Goal: Task Accomplishment & Management: Use online tool/utility

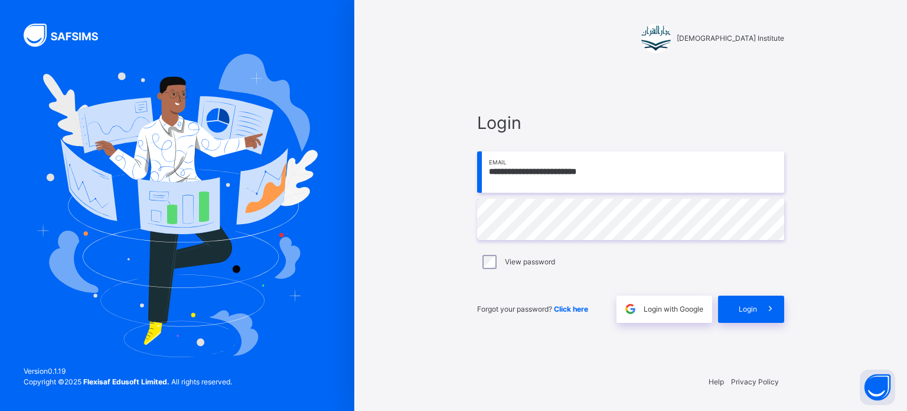
click at [753, 309] on span "Login" at bounding box center [748, 309] width 18 height 11
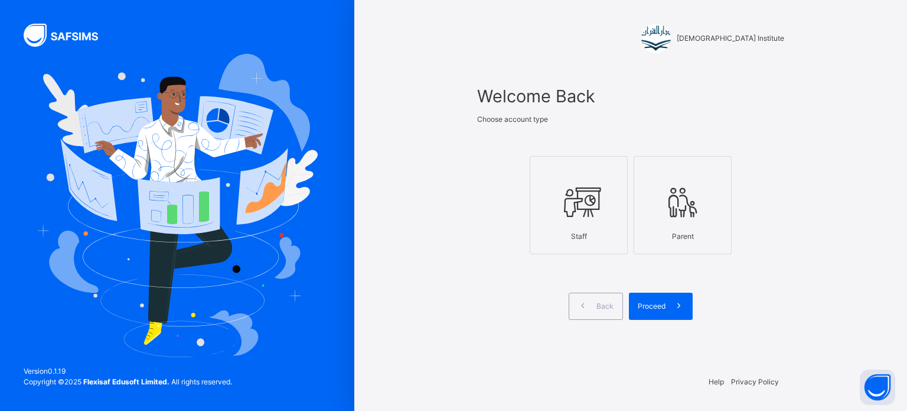
click at [561, 214] on icon at bounding box center [578, 202] width 41 height 44
click at [668, 308] on span at bounding box center [679, 305] width 27 height 27
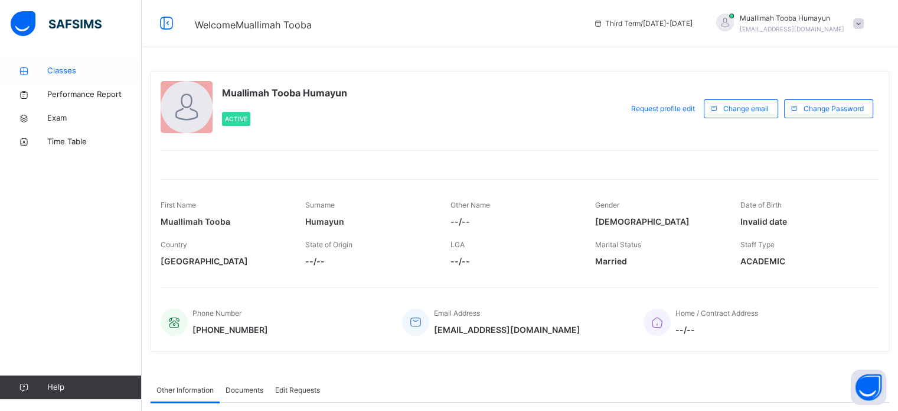
click at [70, 79] on link "Classes" at bounding box center [71, 71] width 142 height 24
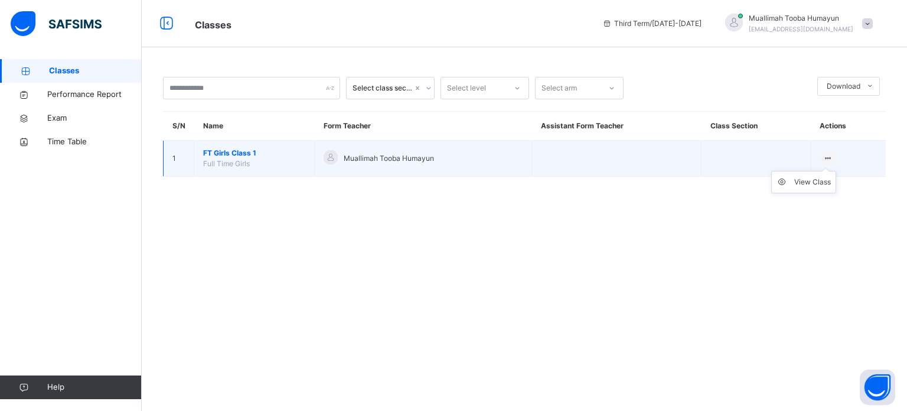
click at [820, 171] on ul "View Class" at bounding box center [803, 182] width 65 height 22
click at [818, 179] on div "View Class" at bounding box center [812, 182] width 37 height 12
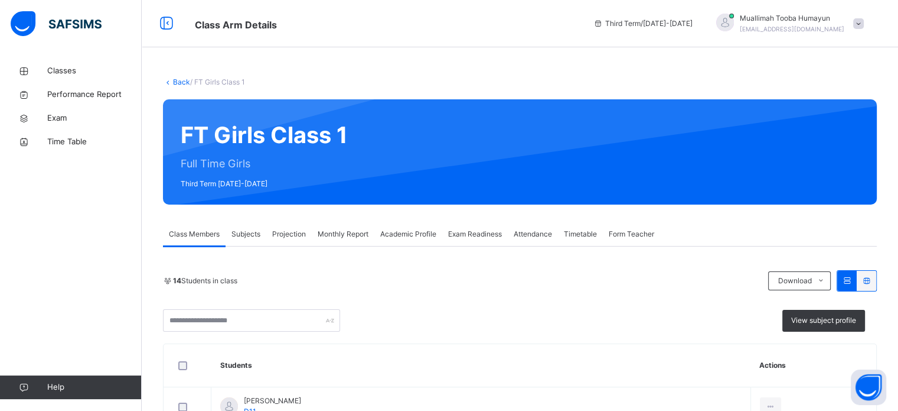
click at [295, 233] on span "Projection" at bounding box center [289, 234] width 34 height 11
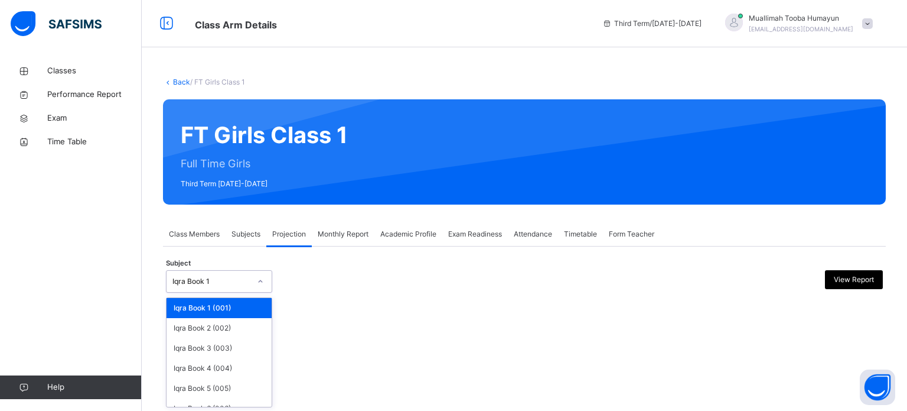
click at [251, 281] on div at bounding box center [260, 281] width 20 height 19
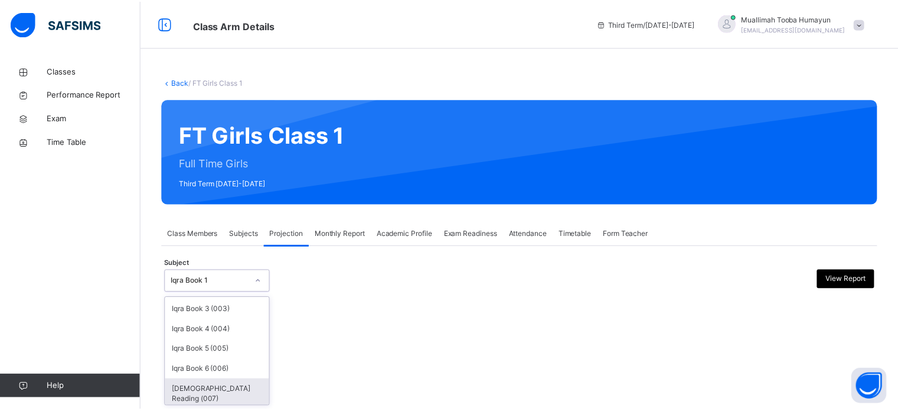
scroll to position [62, 0]
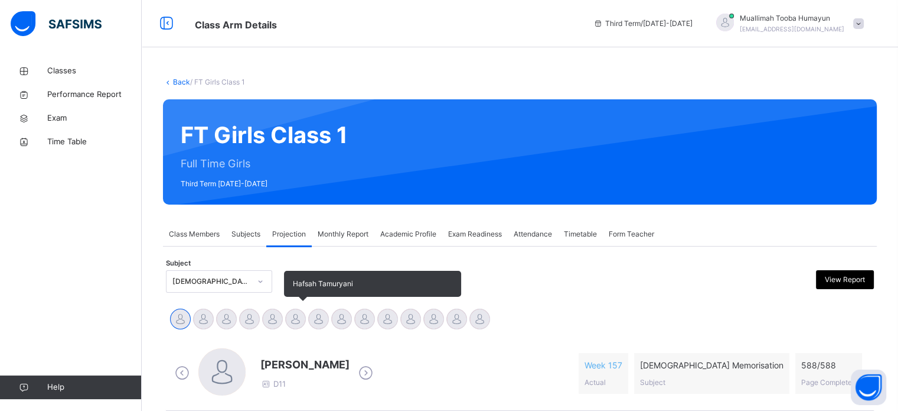
click at [295, 314] on div at bounding box center [295, 318] width 21 height 21
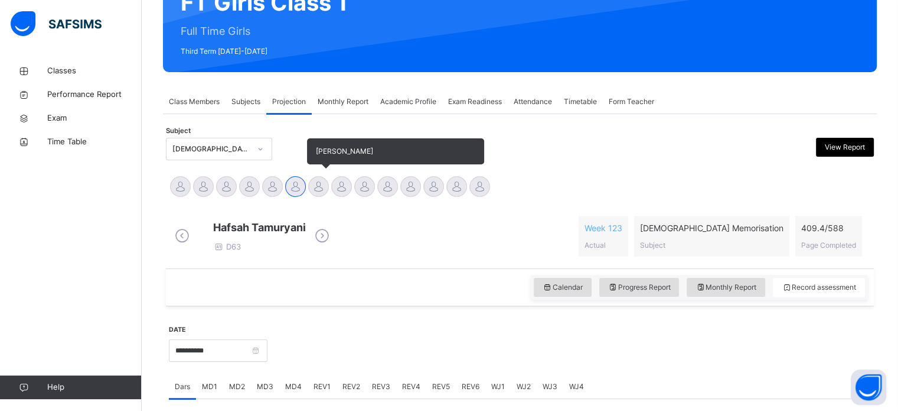
scroll to position [142, 0]
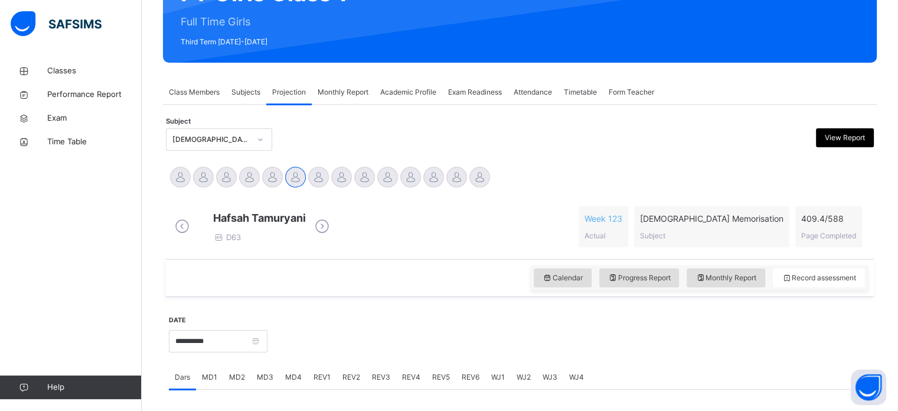
click at [343, 382] on span "REV2" at bounding box center [352, 377] width 18 height 11
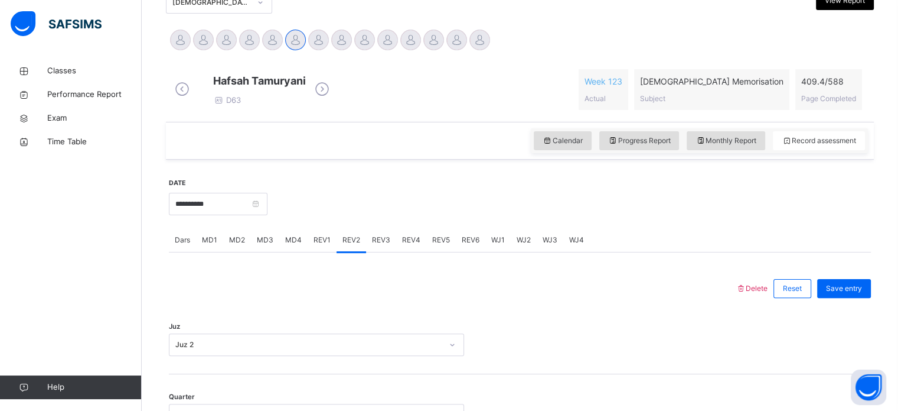
scroll to position [277, 0]
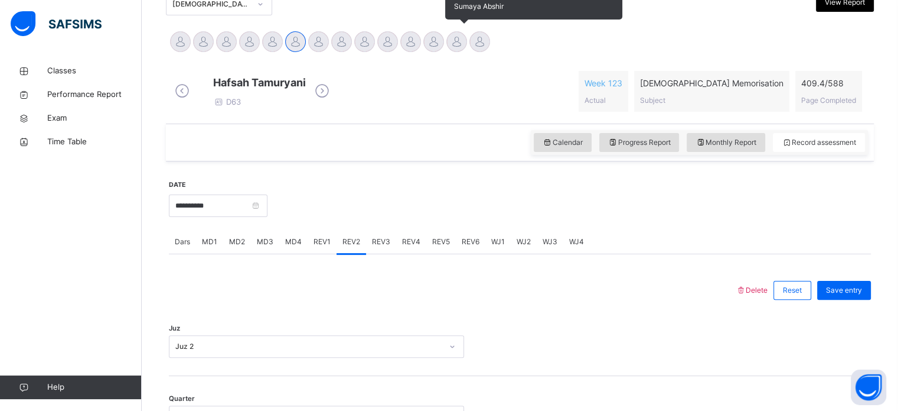
click at [452, 40] on div at bounding box center [457, 41] width 21 height 21
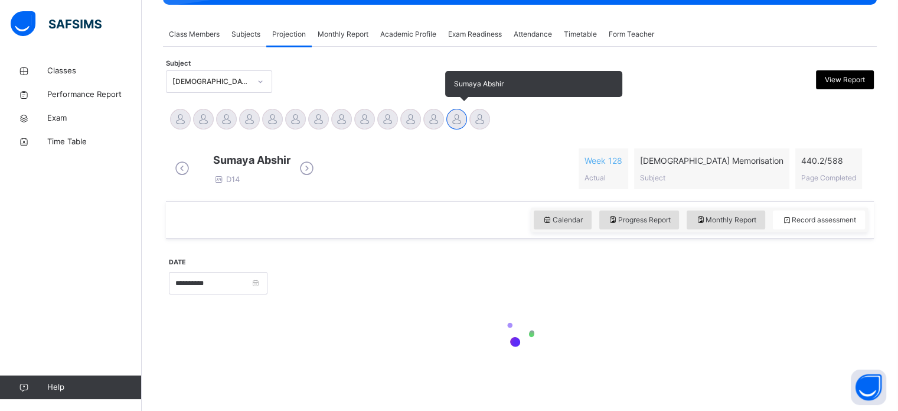
scroll to position [209, 0]
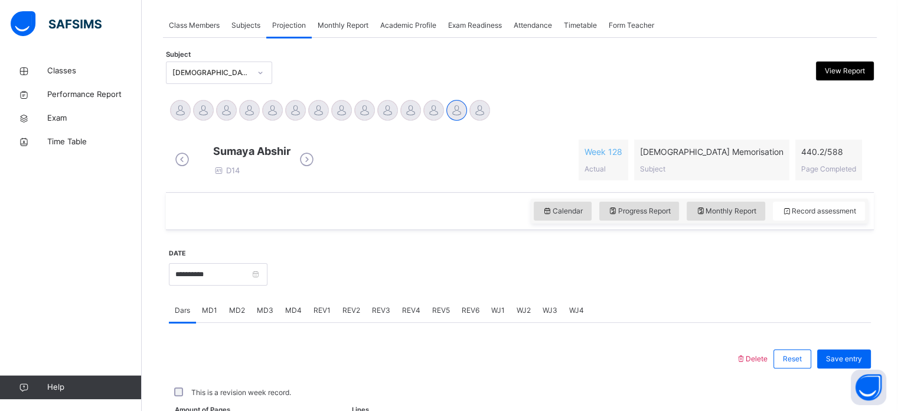
click at [429, 139] on div "[PERSON_NAME] D14 Week 128 Actual [DEMOGRAPHIC_DATA] Memorisation Subject 440.2…" at bounding box center [520, 159] width 696 height 41
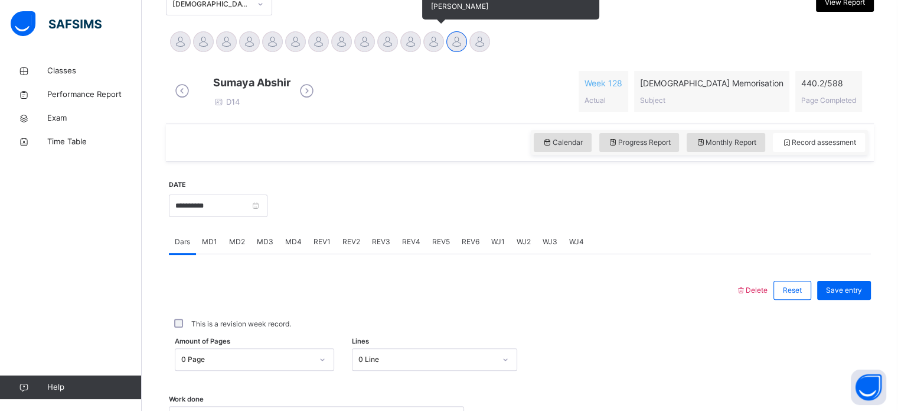
click at [430, 37] on div at bounding box center [434, 41] width 21 height 21
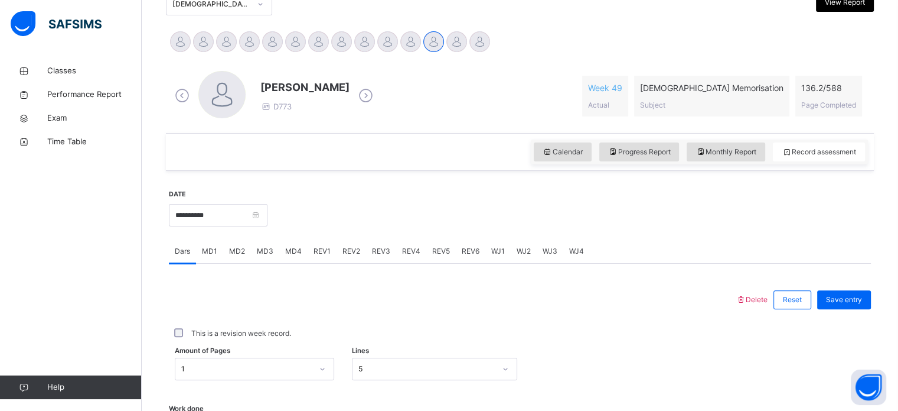
click at [359, 255] on div "REV2" at bounding box center [352, 251] width 30 height 24
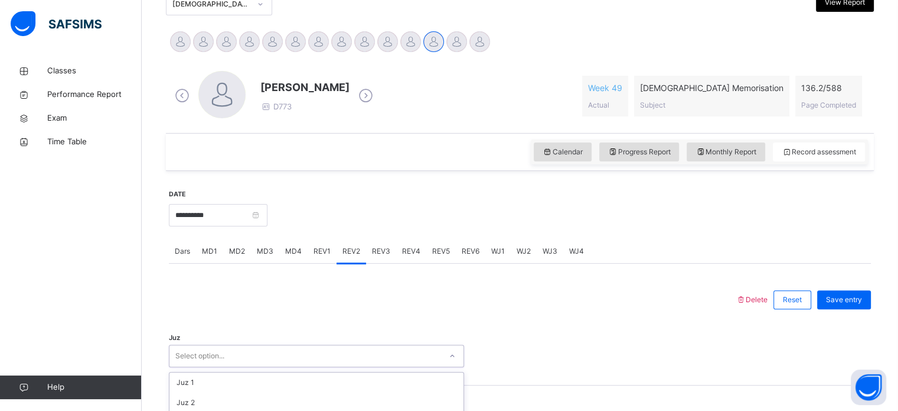
scroll to position [421, 0]
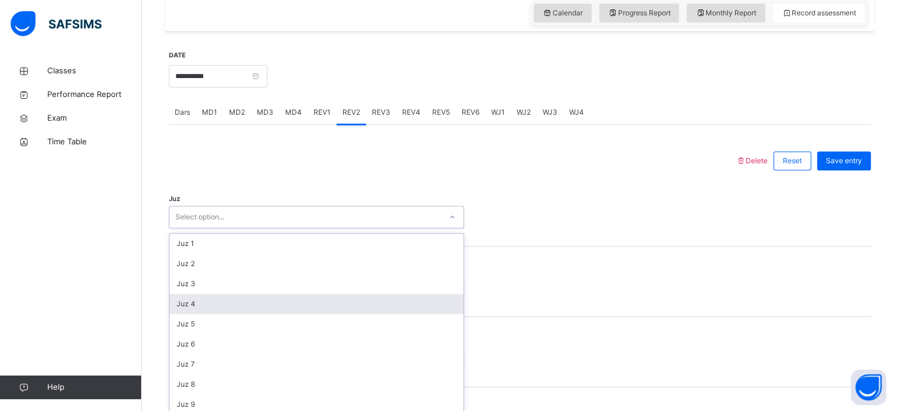
click at [348, 228] on div "option Juz 4 focused, 4 of 30. 30 results available. Use Up and Down to choose …" at bounding box center [316, 217] width 295 height 22
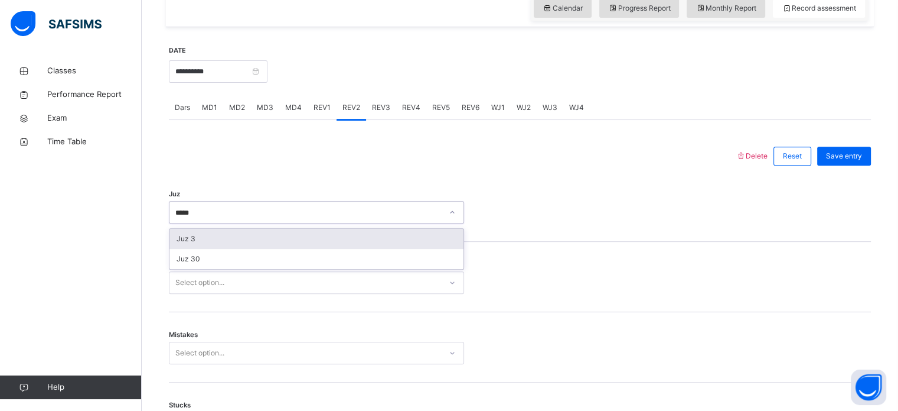
type input "******"
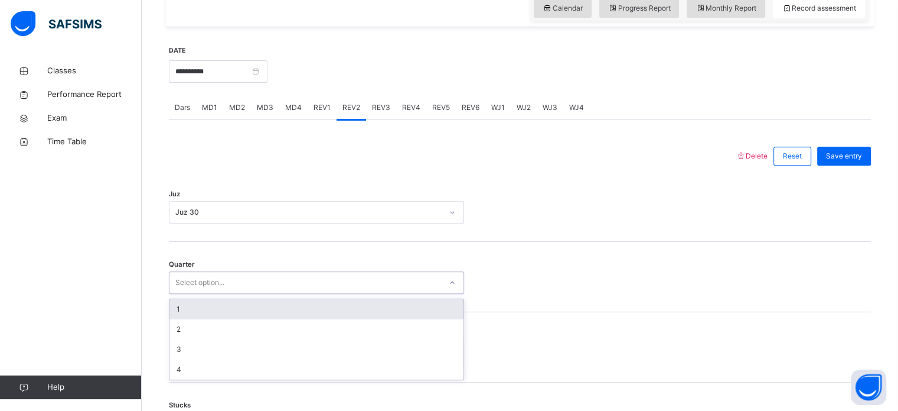
click at [400, 279] on div "Select option..." at bounding box center [306, 282] width 272 height 18
click at [391, 300] on div "1" at bounding box center [317, 309] width 294 height 20
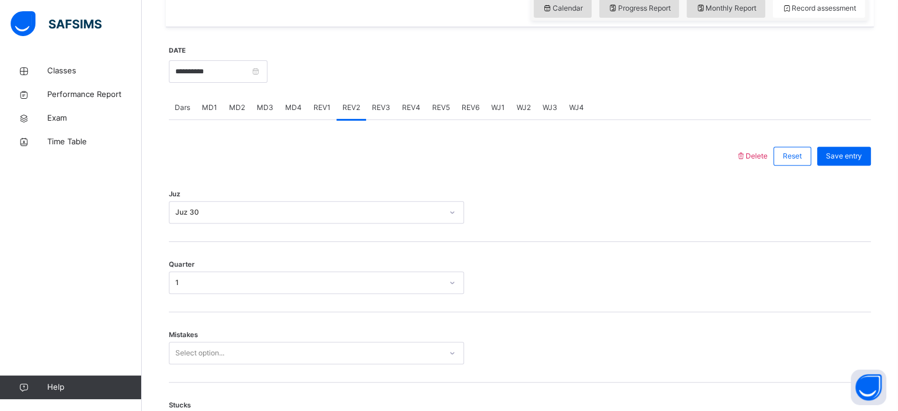
click at [370, 333] on div "Mistakes Select option..." at bounding box center [520, 347] width 702 height 70
click at [387, 338] on div "Mistakes Select option..." at bounding box center [520, 347] width 702 height 70
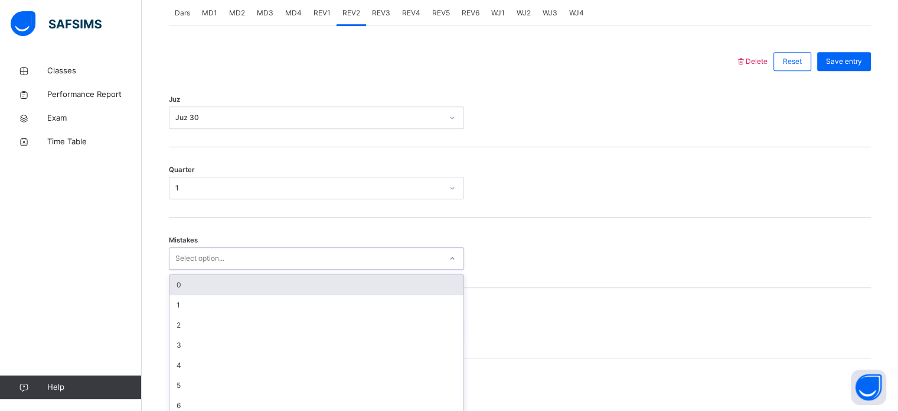
click at [435, 269] on div "option 0 focused, 1 of 7. 7 results available. Use Up and Down to choose option…" at bounding box center [316, 258] width 295 height 22
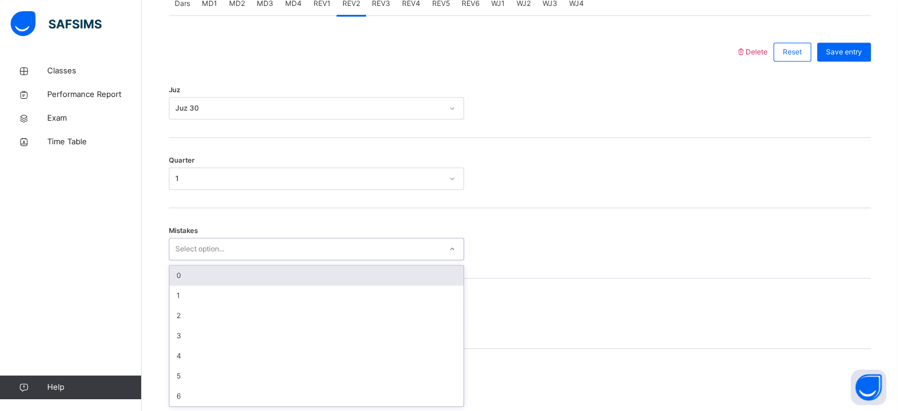
click at [410, 277] on div "0" at bounding box center [317, 275] width 294 height 20
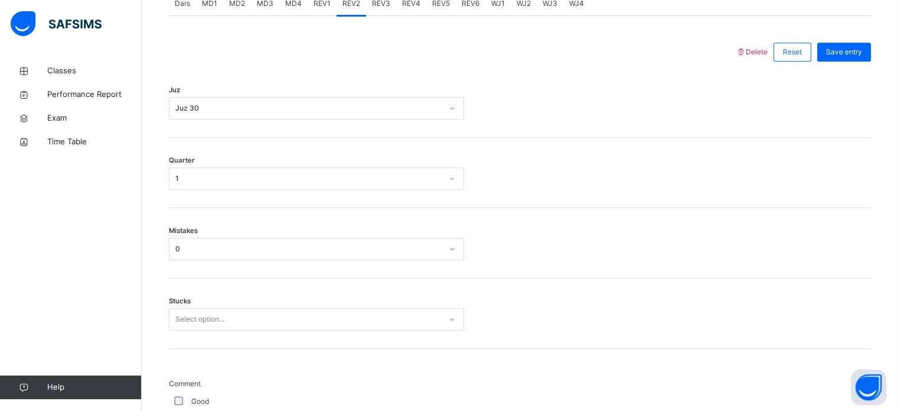
click at [389, 333] on div "Stucks Select option..." at bounding box center [520, 313] width 702 height 70
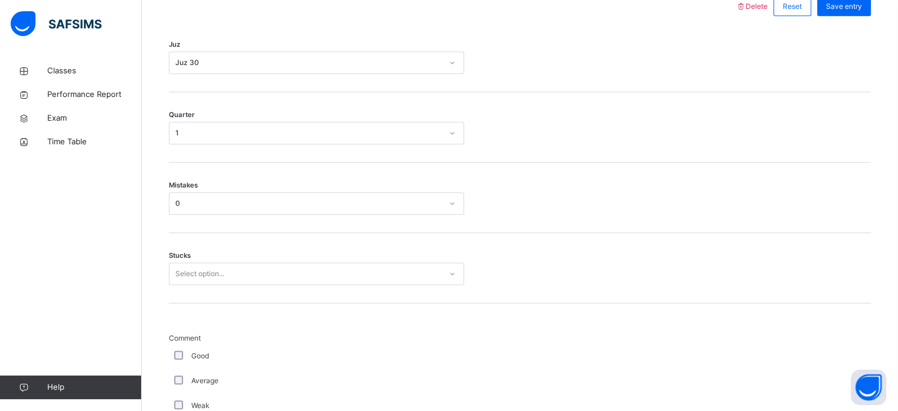
click at [394, 285] on div "Select option..." at bounding box center [316, 273] width 295 height 22
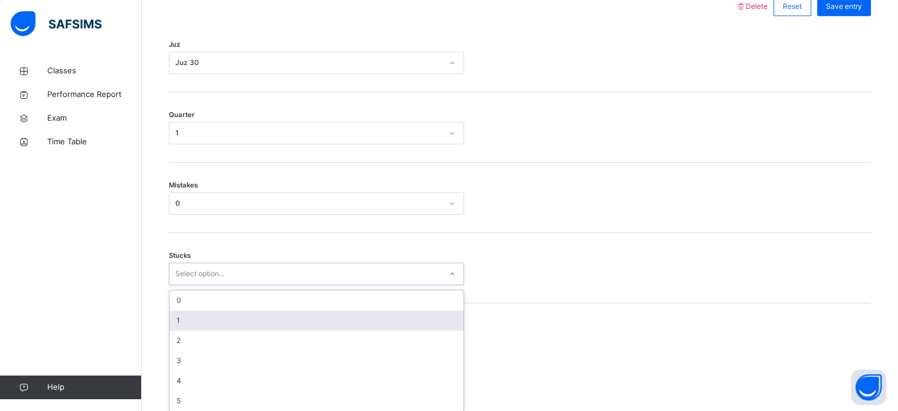
scroll to position [574, 0]
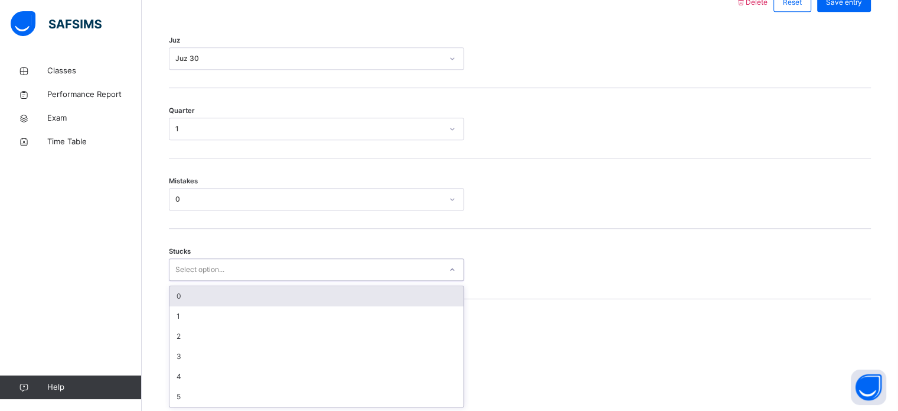
click at [394, 295] on div "0" at bounding box center [317, 296] width 294 height 20
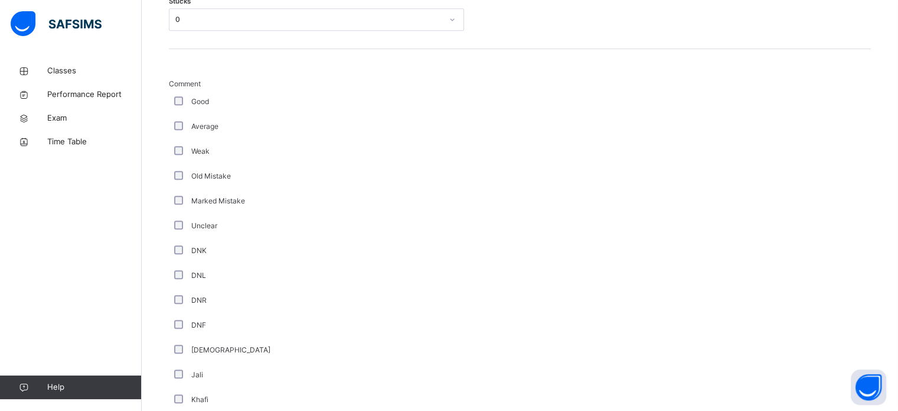
scroll to position [1067, 0]
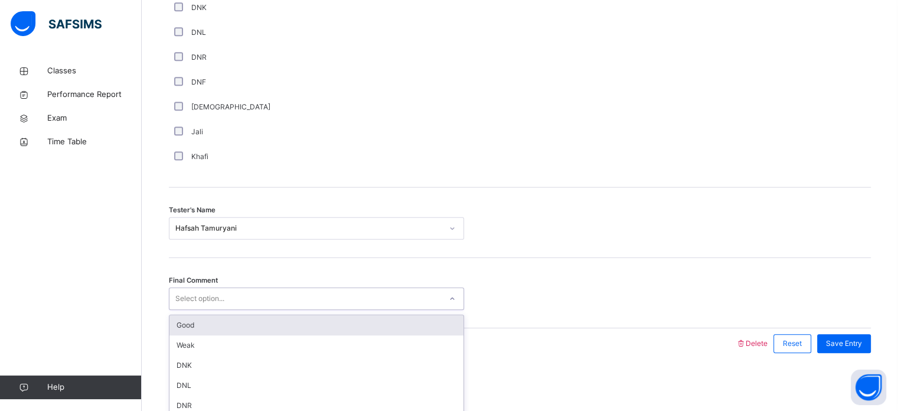
drag, startPoint x: 249, startPoint y: 290, endPoint x: 280, endPoint y: 321, distance: 43.9
click at [280, 310] on div "option Good focused, 1 of 6. 6 results available. Use Up and Down to choose opt…" at bounding box center [316, 298] width 295 height 22
click at [280, 321] on div "Good" at bounding box center [317, 325] width 294 height 20
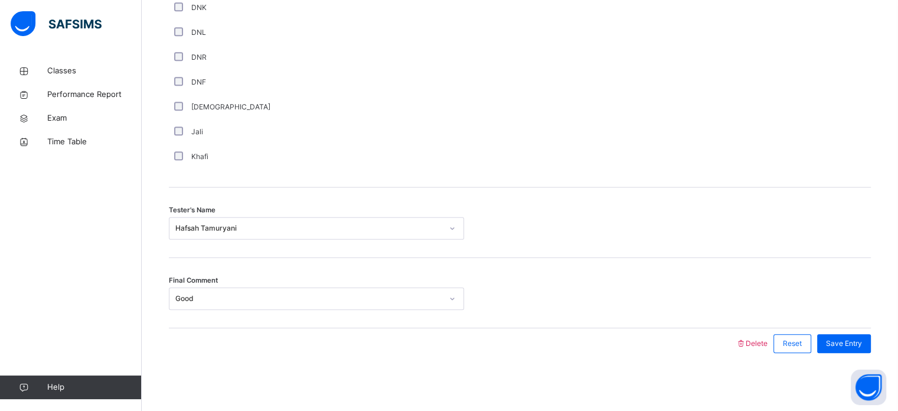
click at [862, 331] on div "Save Entry" at bounding box center [842, 343] width 60 height 31
click at [855, 343] on span "Save Entry" at bounding box center [844, 343] width 36 height 11
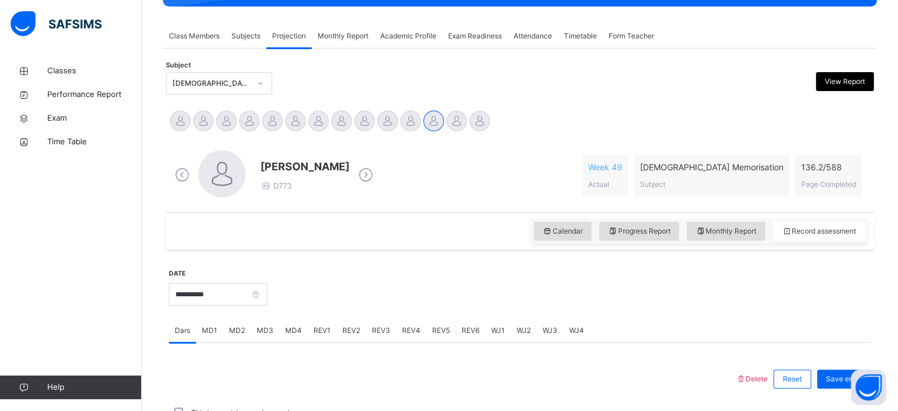
scroll to position [197, 0]
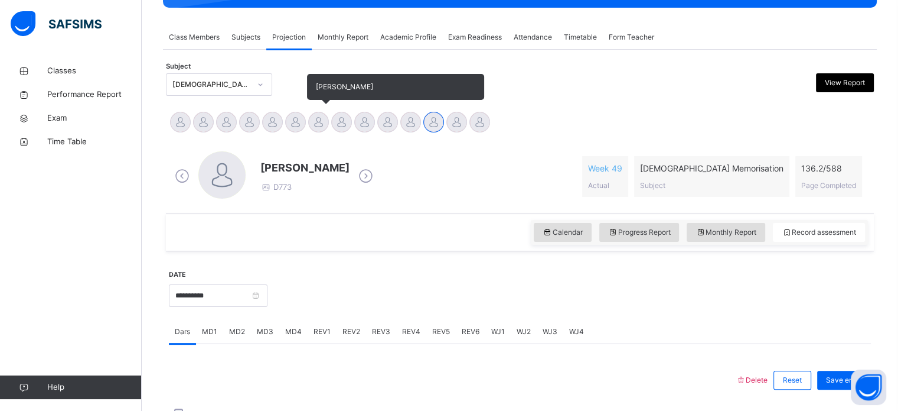
click at [327, 124] on div at bounding box center [318, 122] width 21 height 21
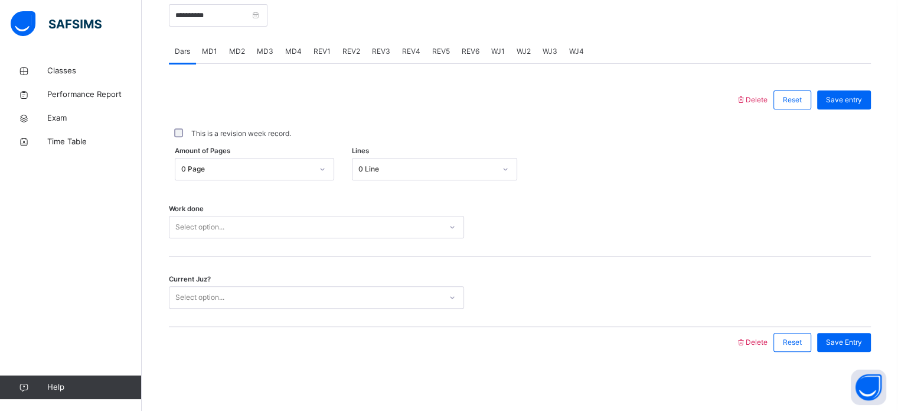
scroll to position [428, 0]
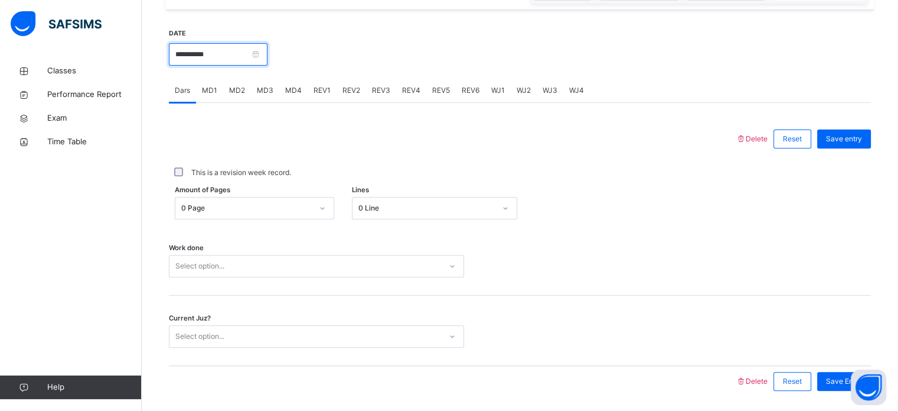
click at [268, 66] on input "**********" at bounding box center [218, 54] width 99 height 22
click at [387, 102] on div "REV3" at bounding box center [381, 91] width 30 height 24
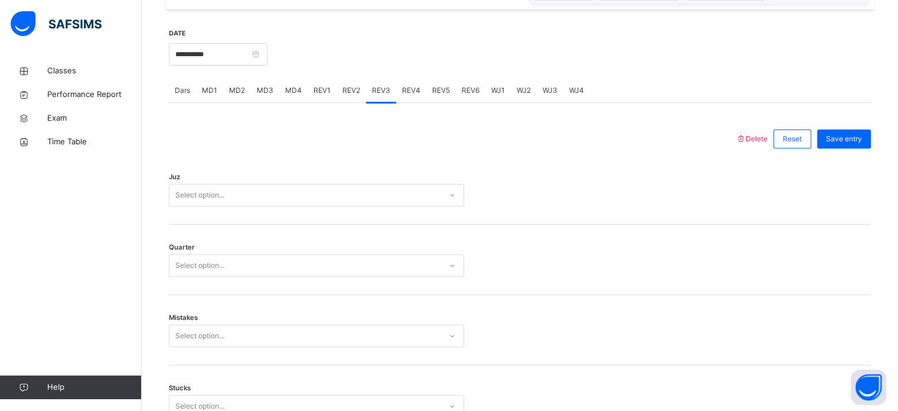
click at [182, 96] on span "Dars" at bounding box center [182, 90] width 15 height 11
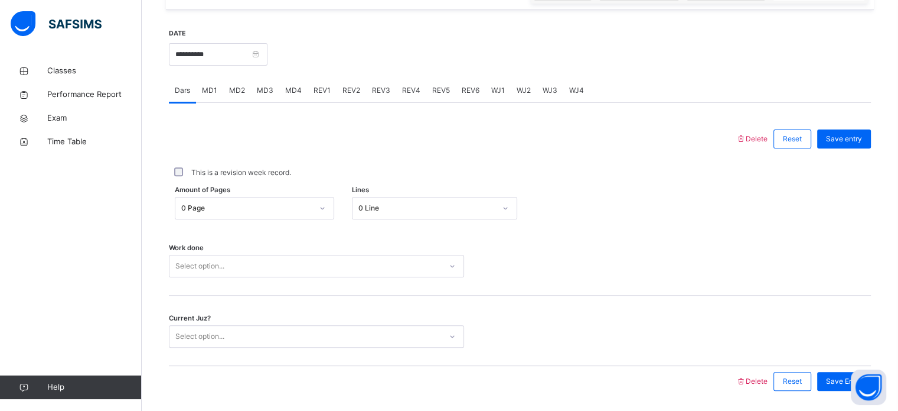
click at [492, 96] on span "WJ1" at bounding box center [498, 90] width 14 height 11
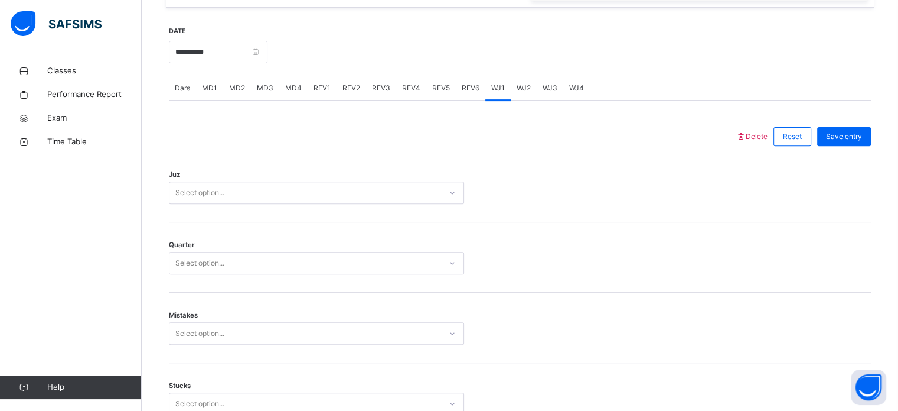
scroll to position [431, 0]
click at [187, 93] on span "Dars" at bounding box center [182, 87] width 15 height 11
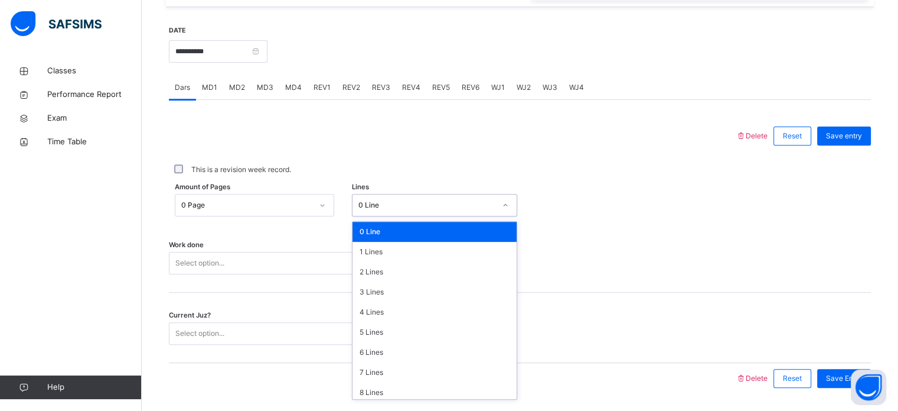
click at [377, 216] on div "0 Line" at bounding box center [434, 205] width 165 height 22
click at [390, 322] on div "4 Lines" at bounding box center [435, 312] width 164 height 20
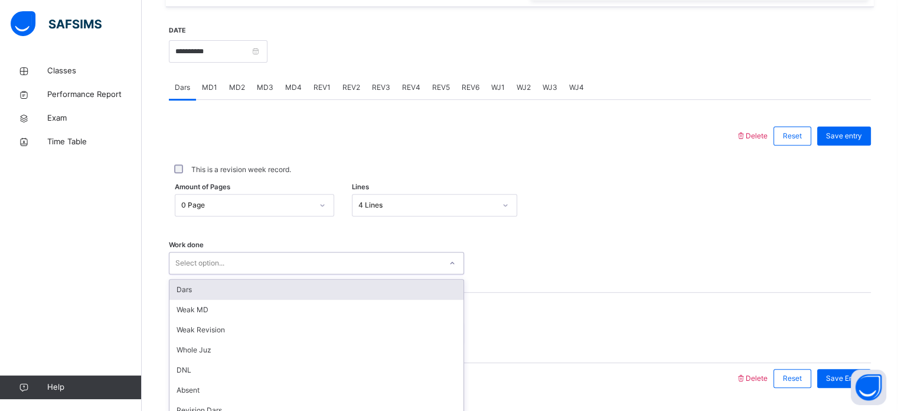
scroll to position [476, 0]
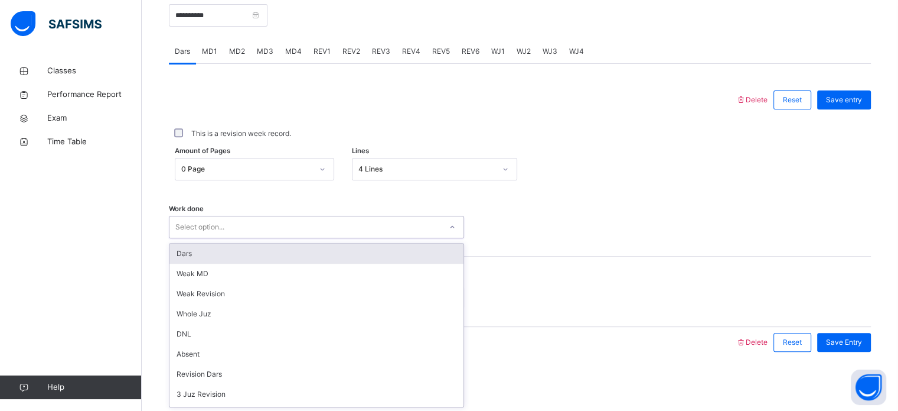
click at [333, 238] on div "option Dars focused, 1 of 14. 14 results available. Use Up and Down to choose o…" at bounding box center [316, 227] width 295 height 22
click at [203, 260] on div "Dars" at bounding box center [317, 253] width 294 height 20
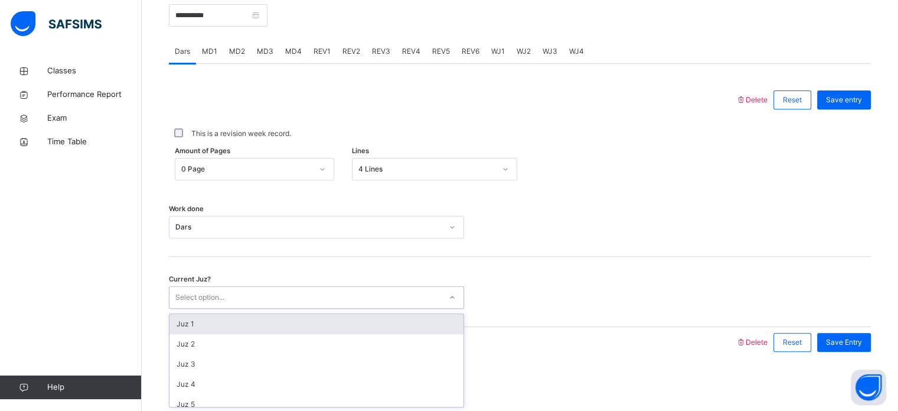
click at [291, 299] on div "Select option..." at bounding box center [306, 297] width 272 height 18
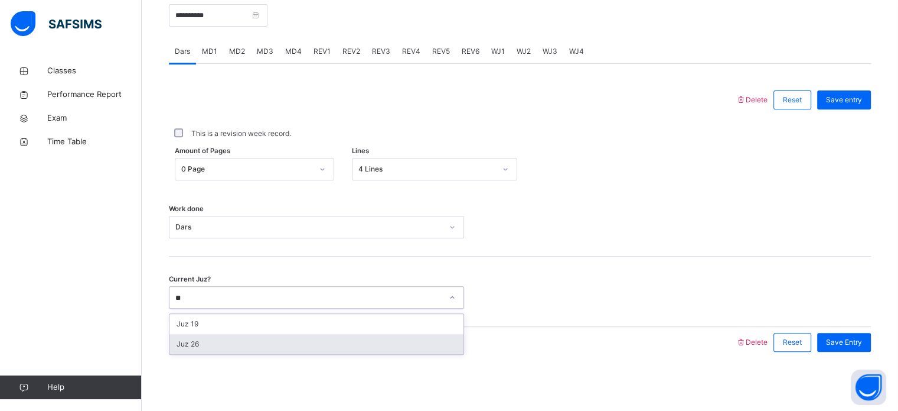
type input "**"
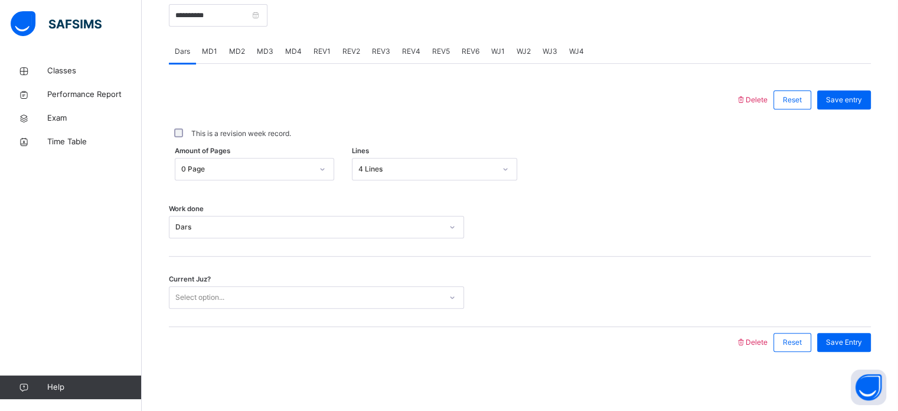
click at [686, 327] on div at bounding box center [452, 342] width 555 height 31
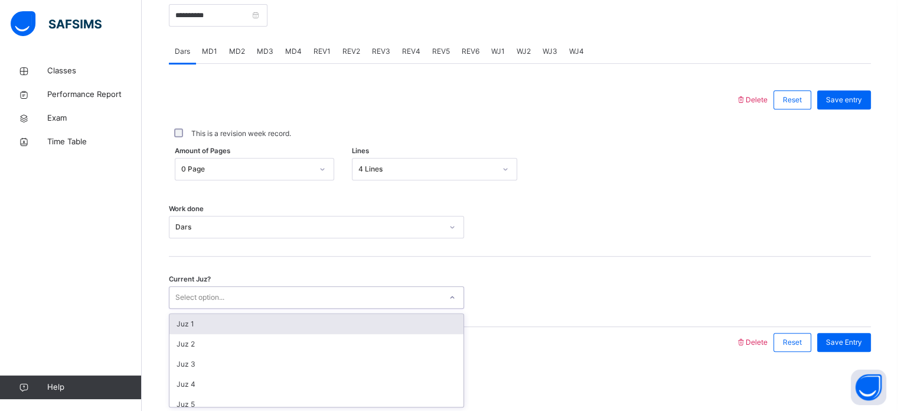
click at [419, 290] on div "Select option..." at bounding box center [306, 297] width 272 height 18
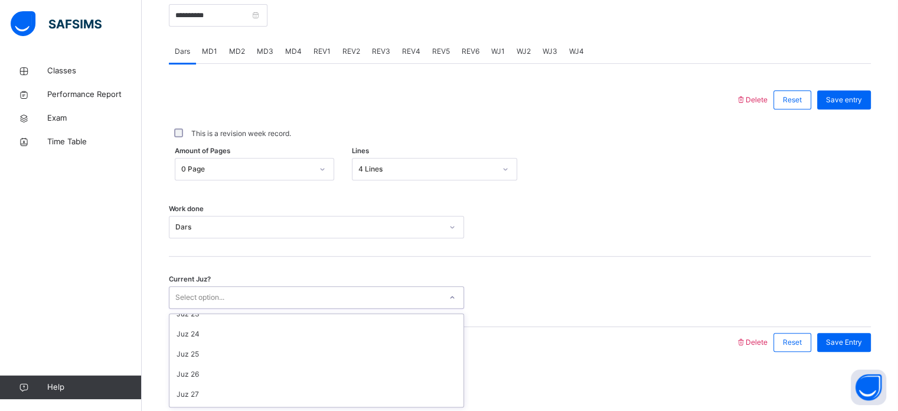
scroll to position [450, 0]
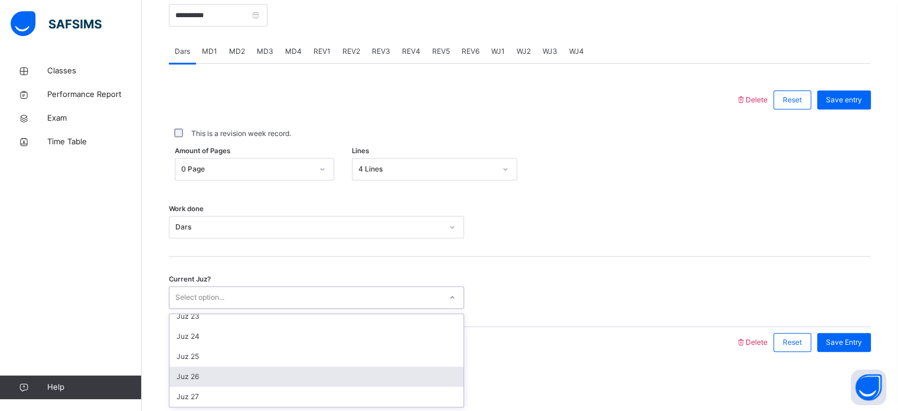
click at [280, 374] on div "Juz 26" at bounding box center [317, 376] width 294 height 20
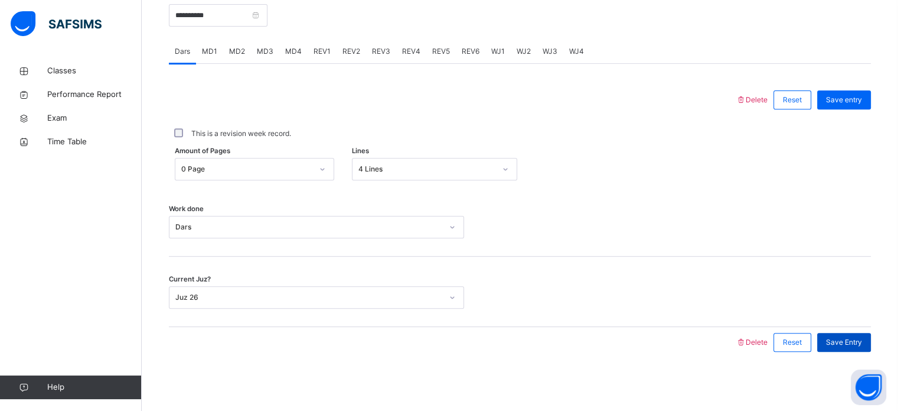
click at [855, 345] on span "Save Entry" at bounding box center [844, 342] width 36 height 11
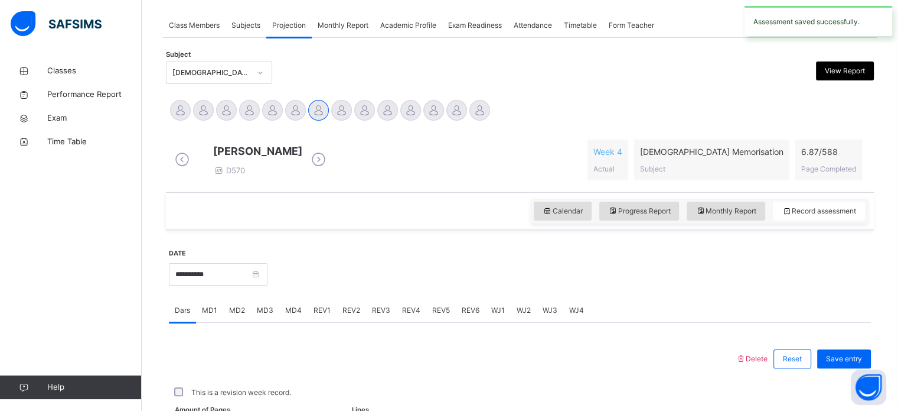
scroll to position [476, 0]
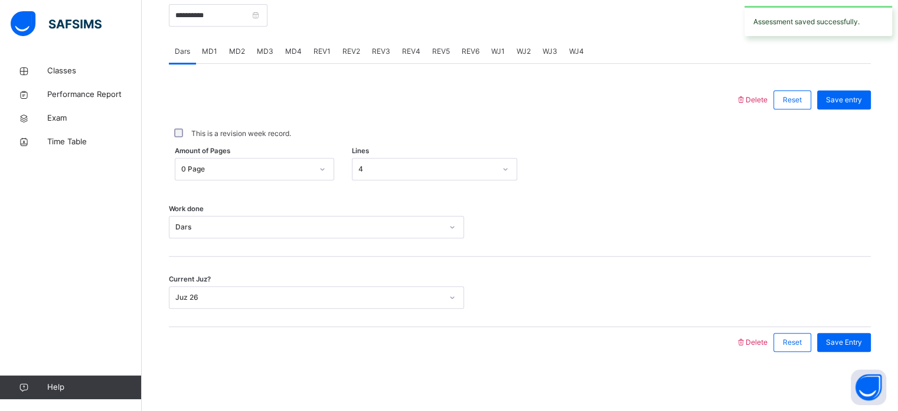
click at [266, 54] on div "MD3" at bounding box center [265, 52] width 28 height 24
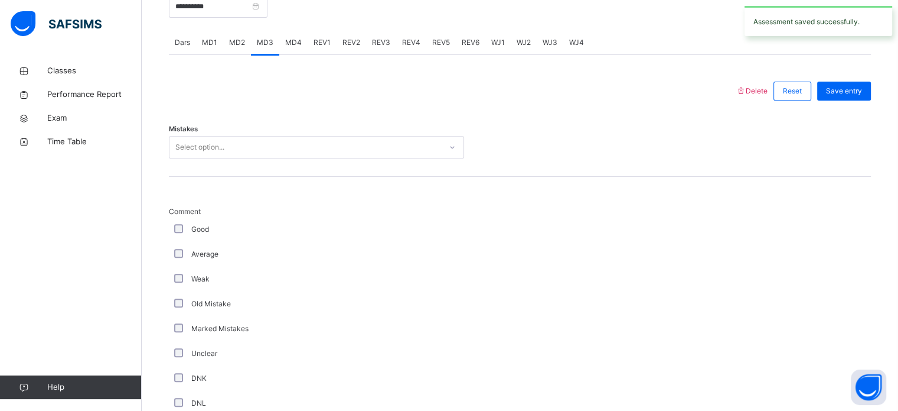
click at [266, 48] on span "MD3" at bounding box center [265, 42] width 17 height 11
click at [185, 158] on div "Select option..." at bounding box center [199, 147] width 49 height 22
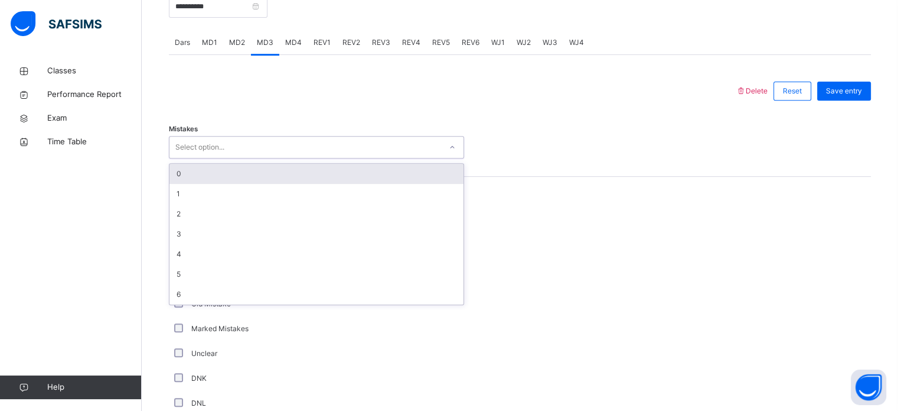
click at [183, 183] on div "0" at bounding box center [317, 174] width 294 height 20
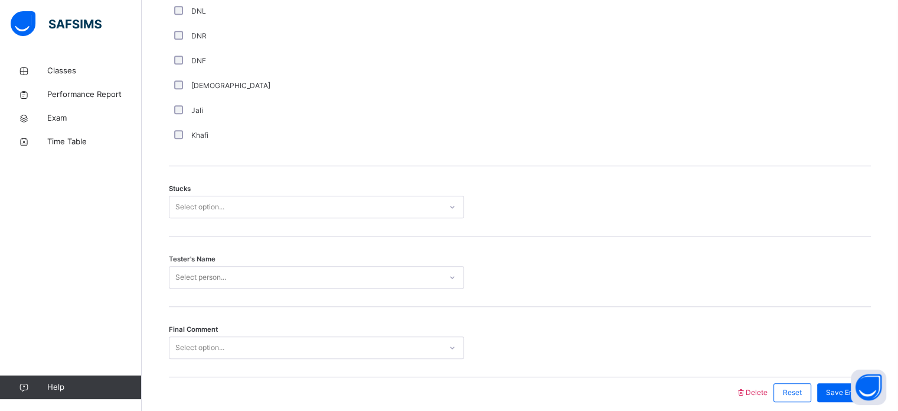
scroll to position [875, 0]
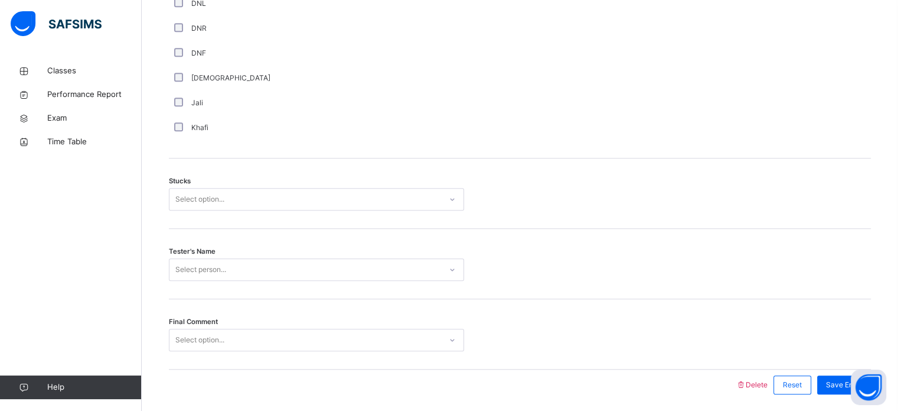
drag, startPoint x: 224, startPoint y: 224, endPoint x: 224, endPoint y: 216, distance: 8.3
click at [224, 216] on div "Stucks Select option..." at bounding box center [520, 193] width 702 height 70
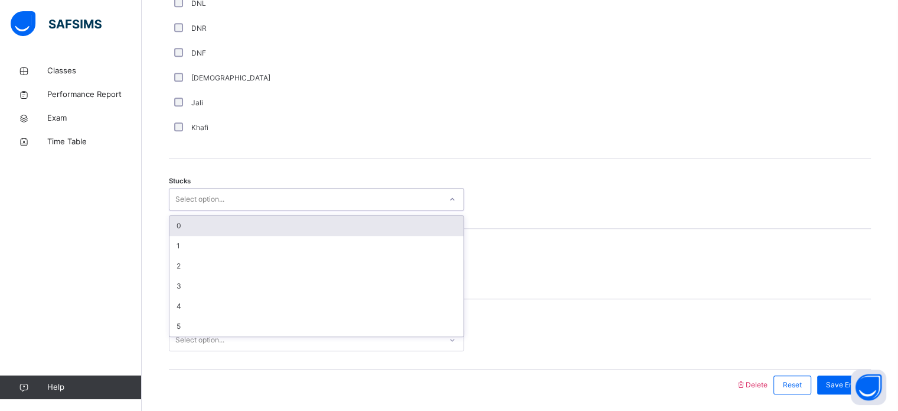
click at [224, 210] on div "Select option..." at bounding box center [199, 199] width 49 height 22
click at [217, 226] on div "0" at bounding box center [317, 226] width 294 height 20
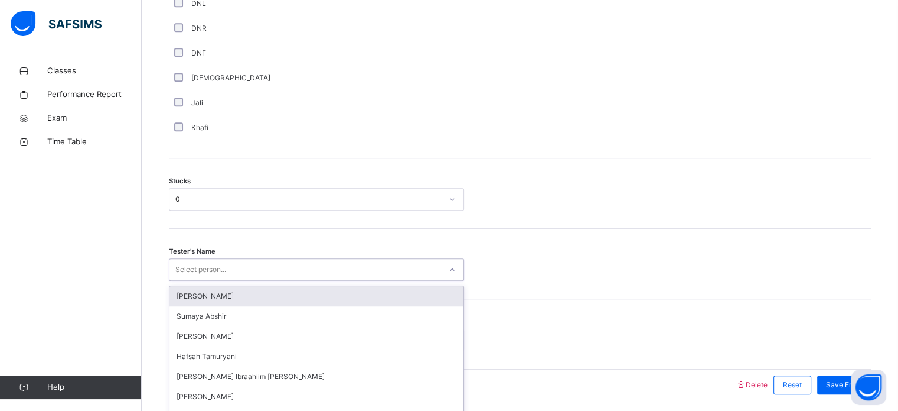
scroll to position [926, 0]
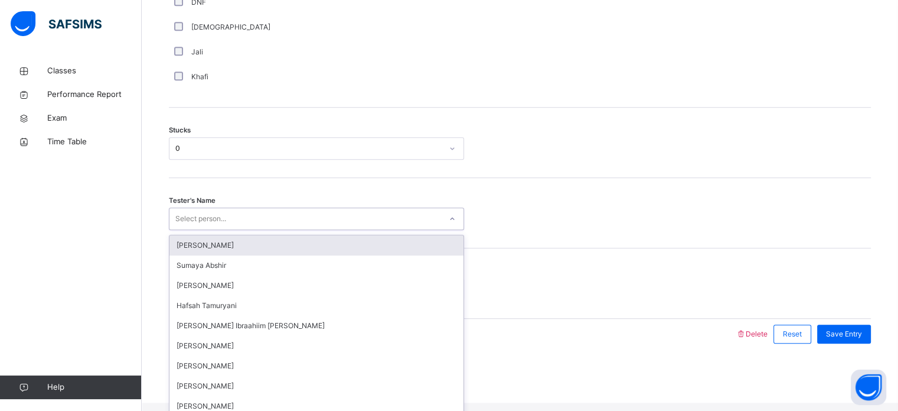
click at [214, 230] on div "option [PERSON_NAME] focused, 1 of 45. 45 results available. Use Up and Down to…" at bounding box center [316, 218] width 295 height 22
type input "**"
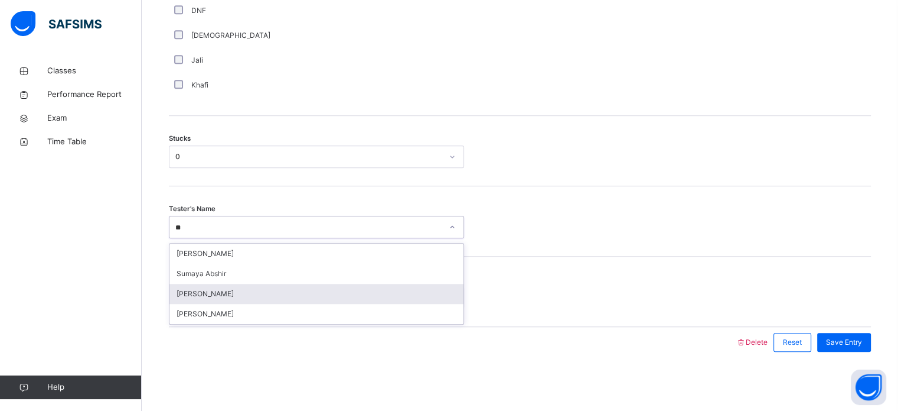
click at [223, 293] on div "[PERSON_NAME]" at bounding box center [317, 294] width 294 height 20
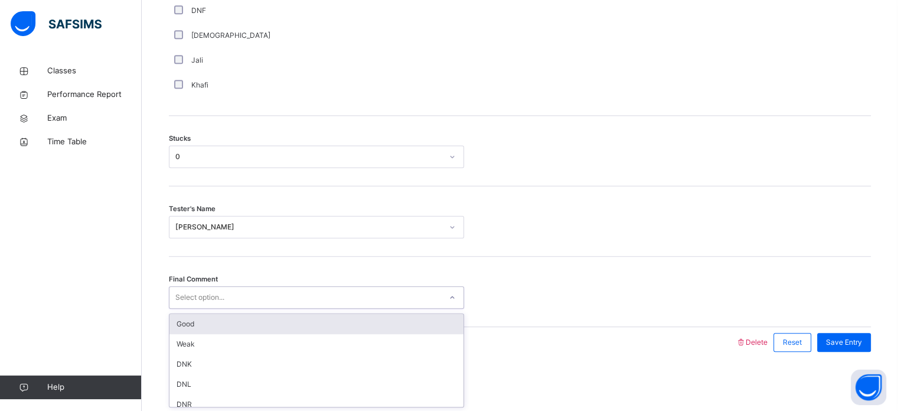
click at [224, 295] on div "Select option..." at bounding box center [199, 297] width 49 height 22
click at [224, 325] on div "Good" at bounding box center [317, 324] width 294 height 20
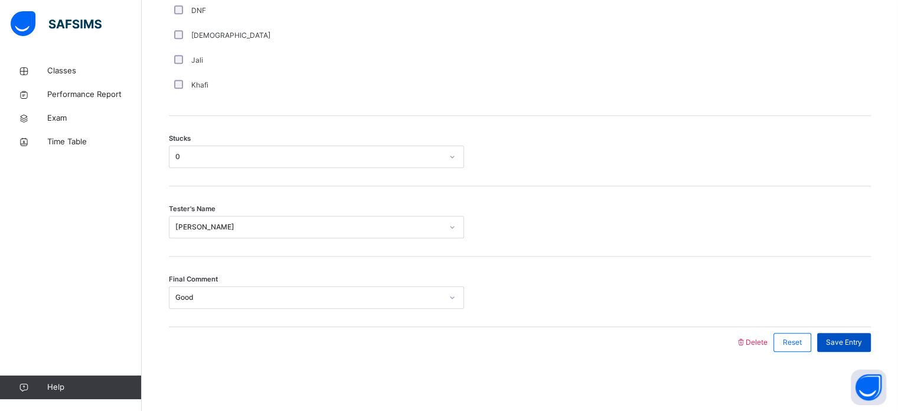
click at [852, 346] on span "Save Entry" at bounding box center [844, 342] width 36 height 11
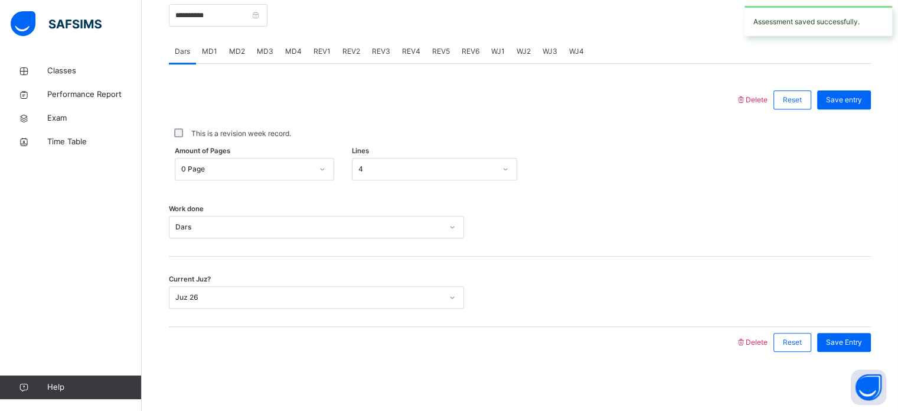
scroll to position [344, 0]
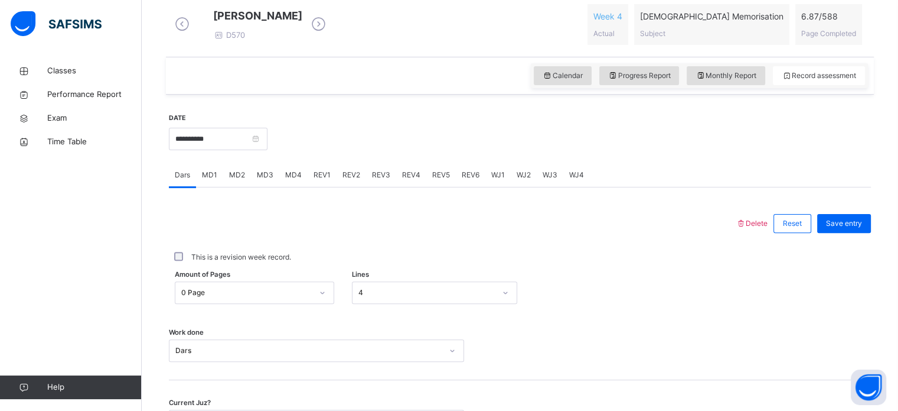
click at [288, 180] on span "MD4" at bounding box center [293, 175] width 17 height 11
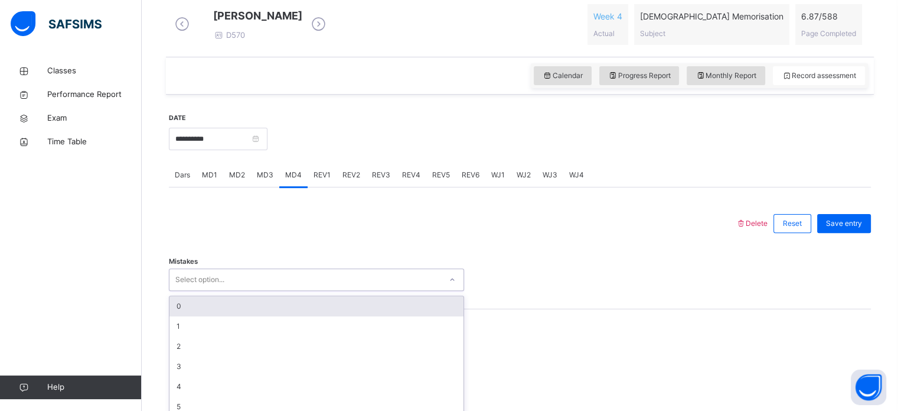
scroll to position [384, 0]
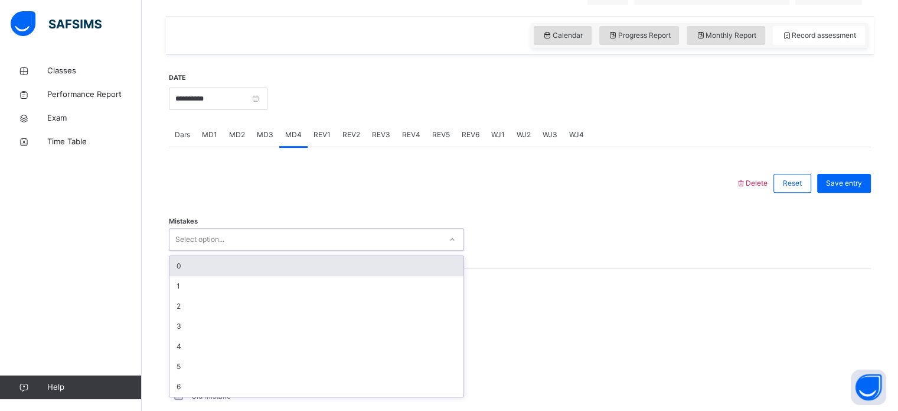
click at [239, 250] on div "option 0 focused, 1 of 7. 7 results available. Use Up and Down to choose option…" at bounding box center [316, 239] width 295 height 22
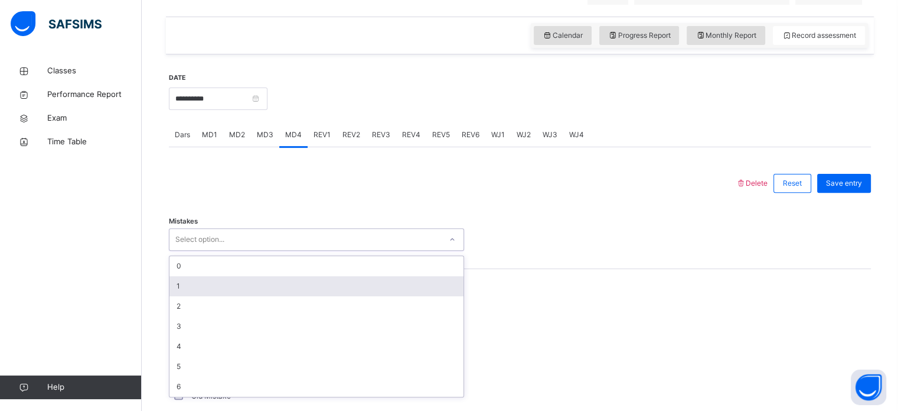
click at [213, 294] on div "1" at bounding box center [317, 286] width 294 height 20
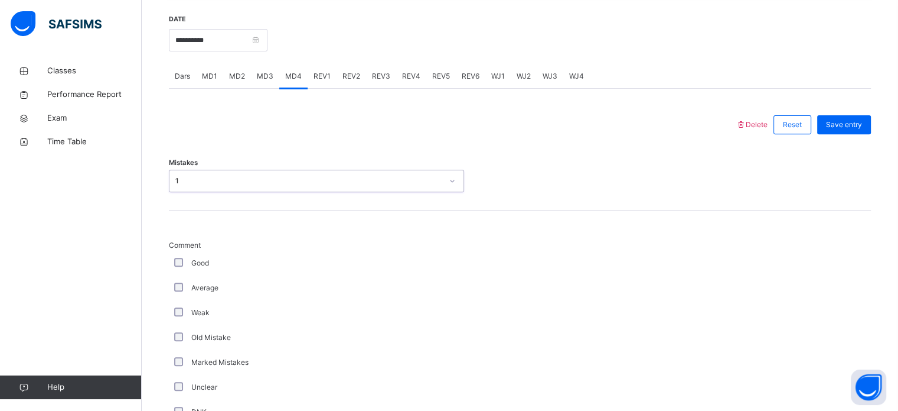
scroll to position [468, 0]
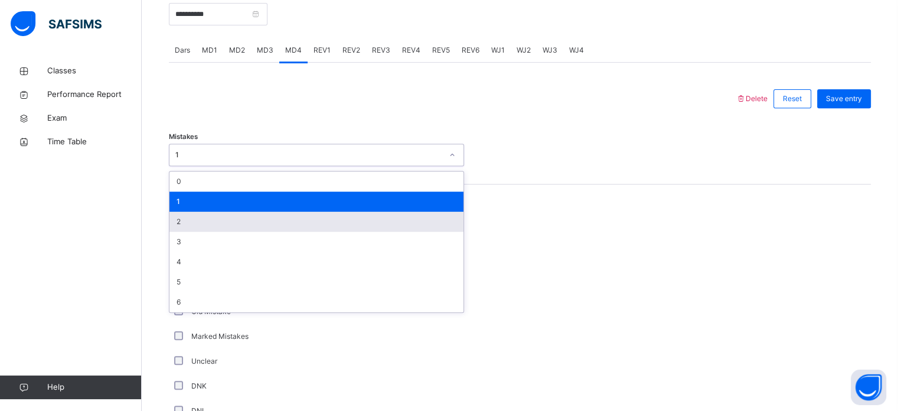
drag, startPoint x: 197, startPoint y: 164, endPoint x: 177, endPoint y: 220, distance: 58.8
click at [177, 166] on div "option 1, selected. option 1 focused, 2 of 7. 7 results available. Use Up and D…" at bounding box center [316, 155] width 295 height 22
click at [177, 220] on div "2" at bounding box center [317, 221] width 294 height 20
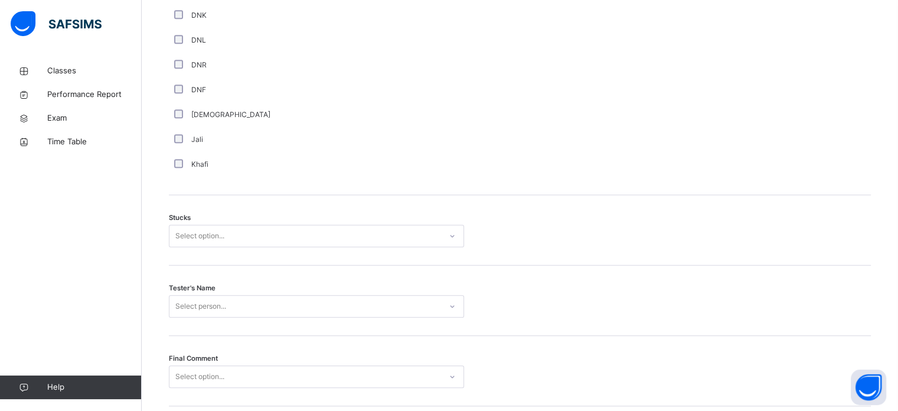
scroll to position [841, 0]
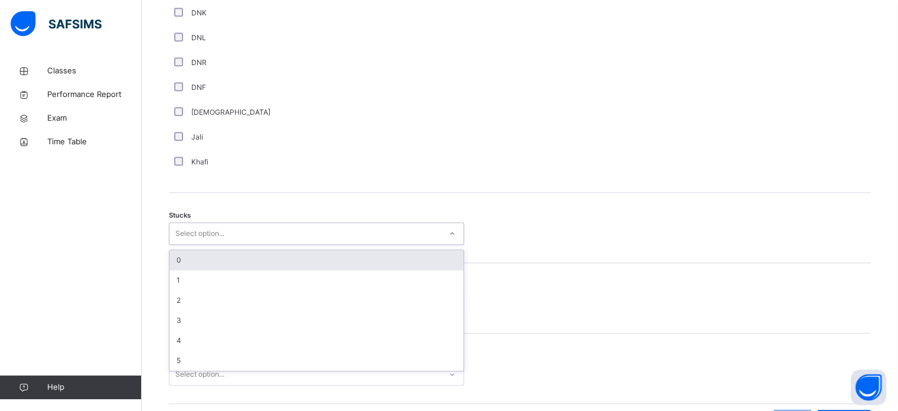
click at [226, 243] on div "Select option..." at bounding box center [306, 233] width 272 height 18
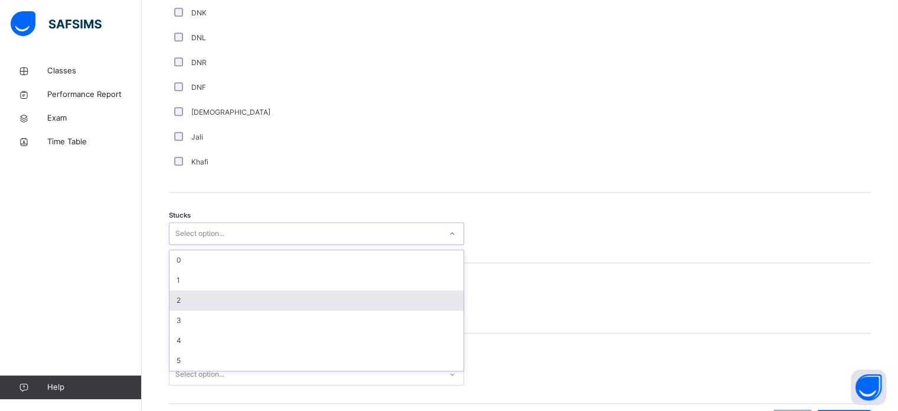
click at [203, 302] on div "2" at bounding box center [317, 300] width 294 height 20
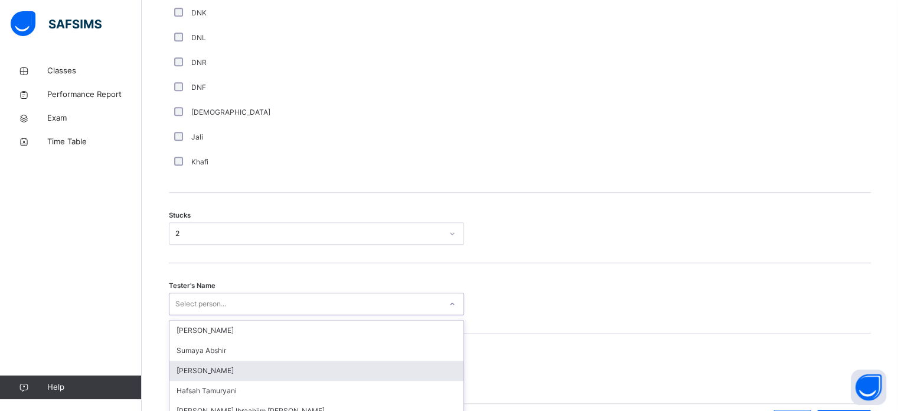
scroll to position [926, 0]
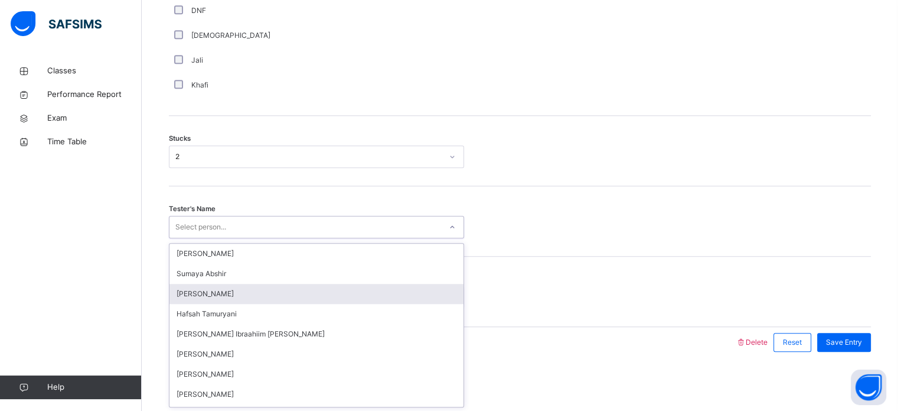
click at [203, 238] on div "option [PERSON_NAME] focused, 3 of 45. 45 results available. Use Up and Down to…" at bounding box center [316, 227] width 295 height 22
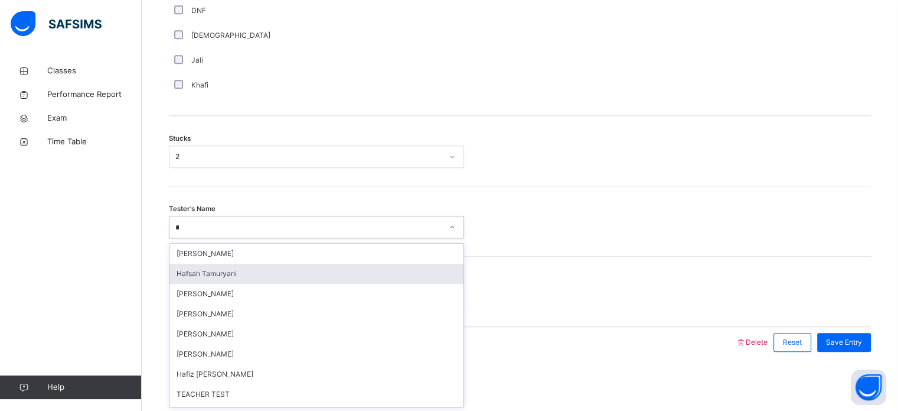
type input "***"
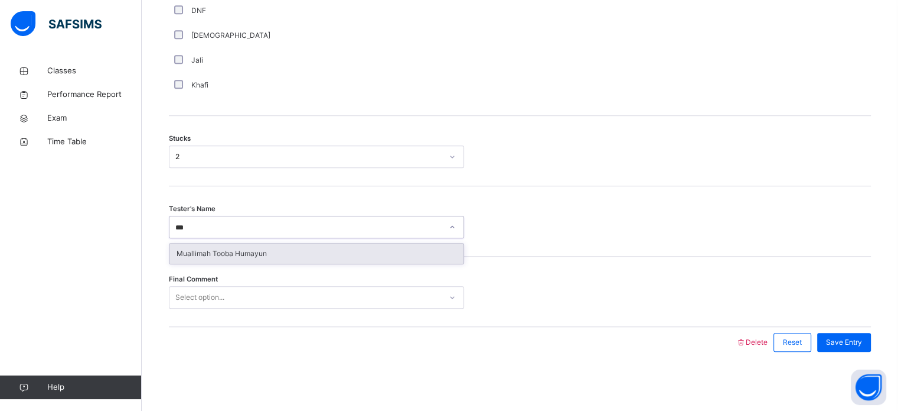
click at [206, 255] on div "Muallimah Tooba Humayun" at bounding box center [317, 253] width 294 height 20
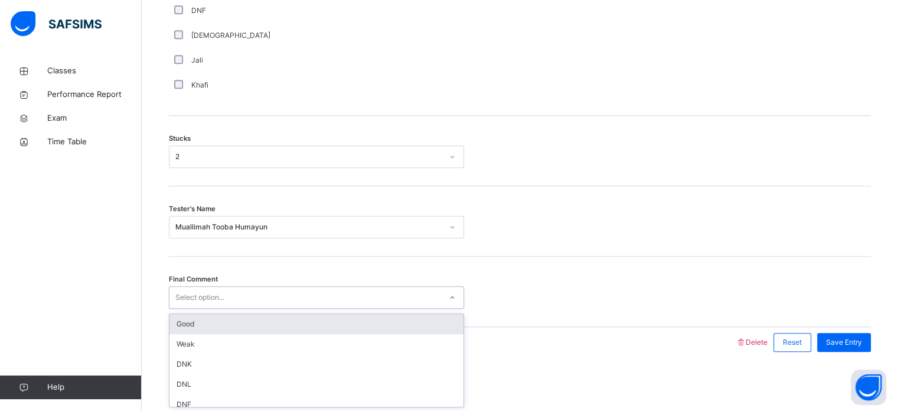
click at [285, 292] on div "Select option..." at bounding box center [306, 297] width 272 height 18
click at [249, 323] on div "Good" at bounding box center [317, 324] width 294 height 20
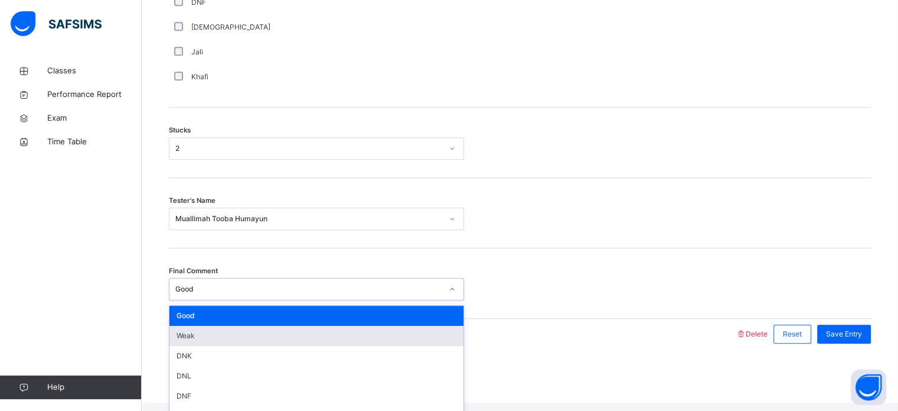
drag, startPoint x: 232, startPoint y: 305, endPoint x: 220, endPoint y: 341, distance: 38.1
click at [220, 300] on div "option Good, selected. option Weak focused, 2 of 6. 6 results available. Use Up…" at bounding box center [316, 289] width 295 height 22
click at [220, 341] on div "Weak" at bounding box center [317, 335] width 294 height 20
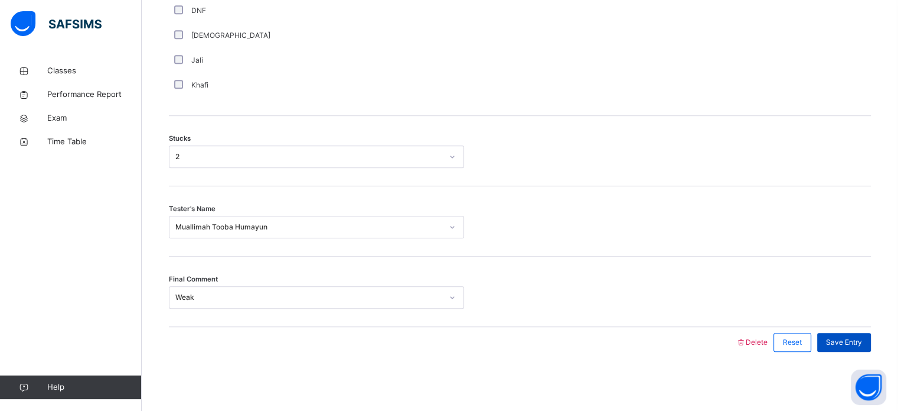
click at [851, 337] on span "Save Entry" at bounding box center [844, 342] width 36 height 11
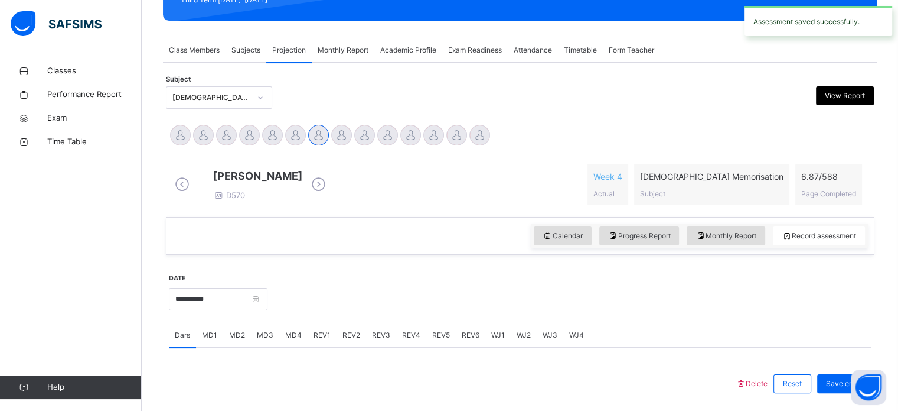
scroll to position [184, 0]
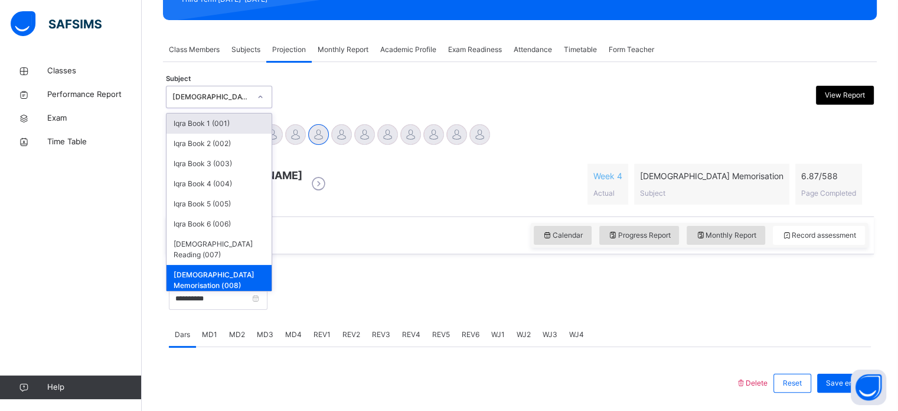
click at [210, 102] on div "[DEMOGRAPHIC_DATA] Memorisation (008)" at bounding box center [208, 97] width 83 height 18
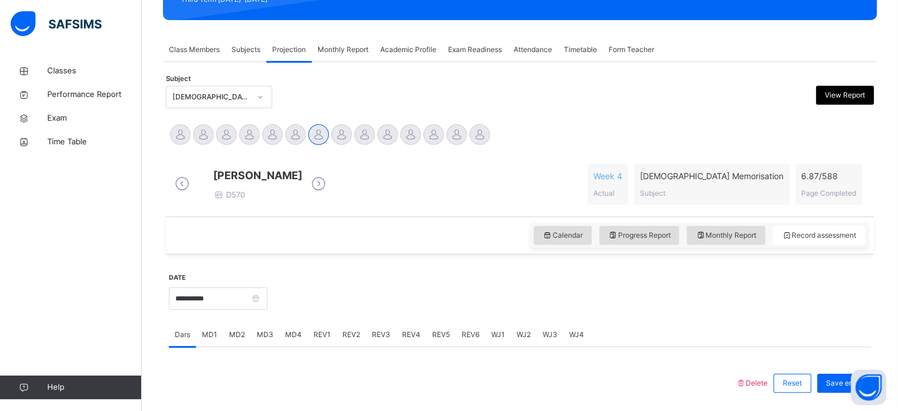
click at [423, 216] on div "Haya Ali D570 Week 4 Actual [DEMOGRAPHIC_DATA] Memorisation Subject 6.87 / 588 …" at bounding box center [520, 184] width 708 height 64
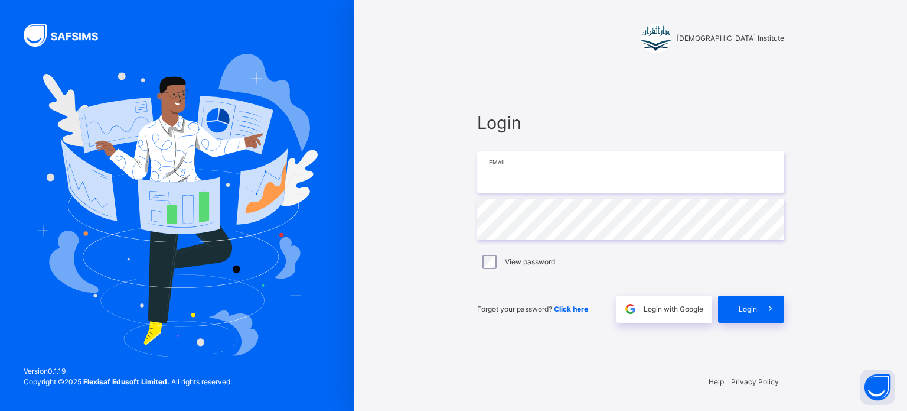
type input "**********"
